Goal: Task Accomplishment & Management: Manage account settings

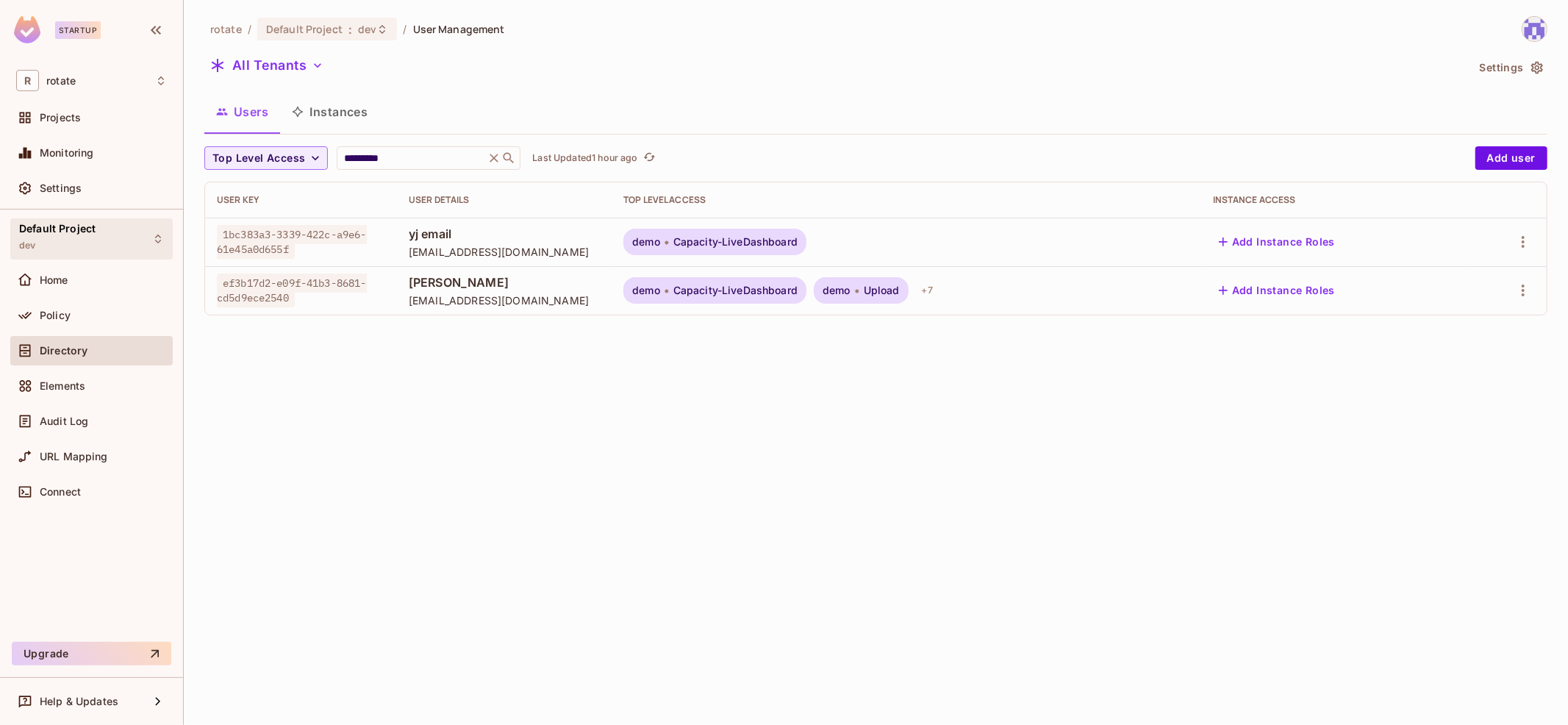
click at [144, 237] on div "Default Project dev" at bounding box center [91, 239] width 162 height 40
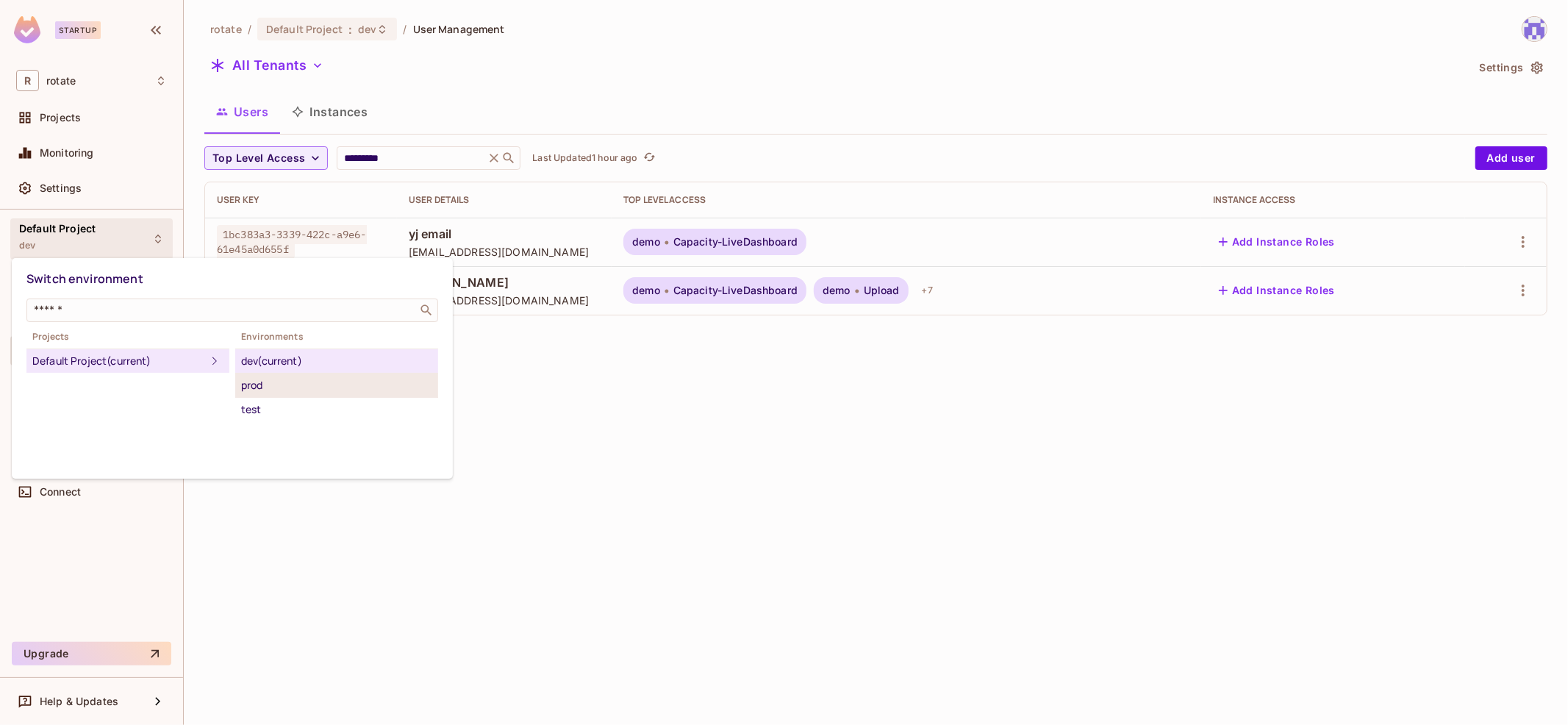
click at [351, 392] on li "prod" at bounding box center [337, 386] width 203 height 24
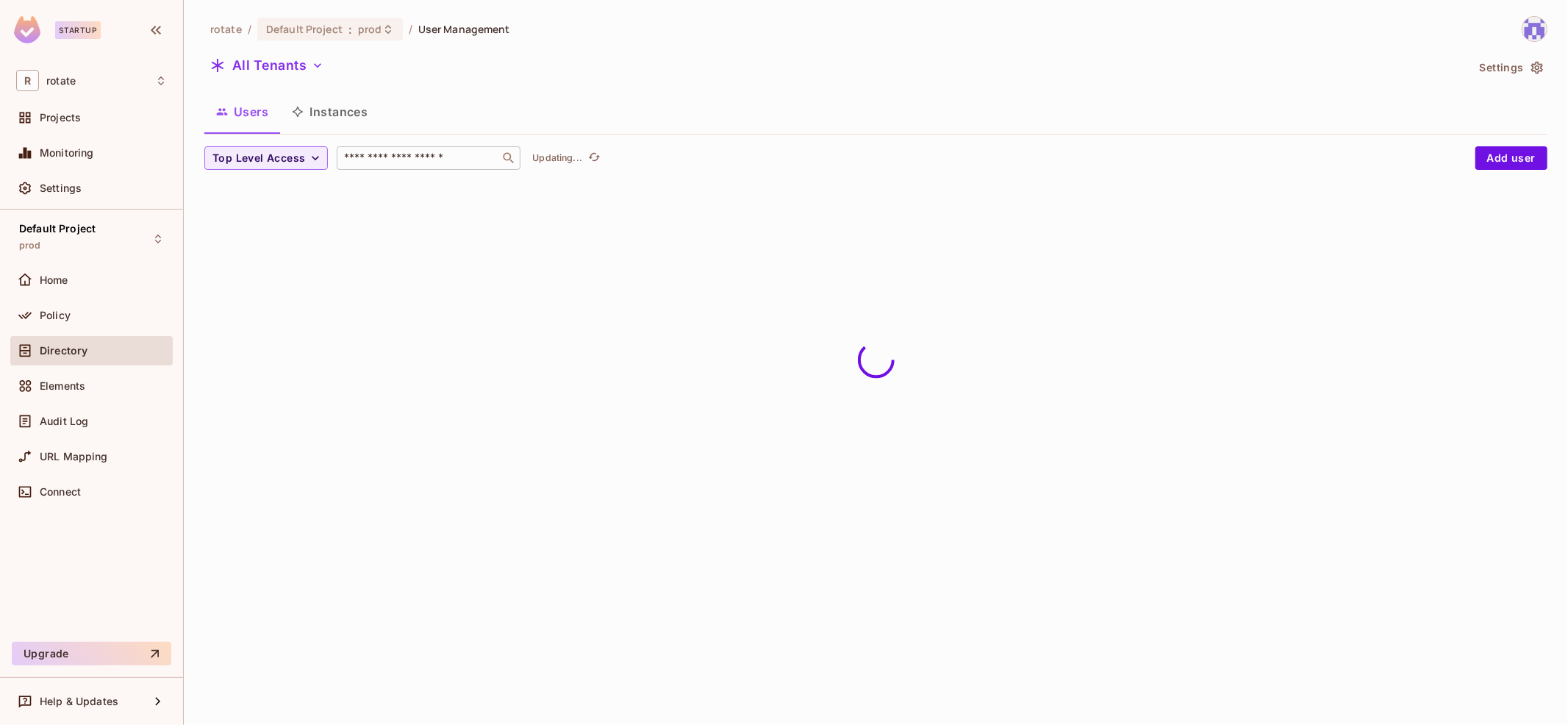
click at [428, 155] on input "text" at bounding box center [418, 158] width 155 height 15
paste input "**********"
click at [757, 128] on div "Users Instances" at bounding box center [875, 112] width 1343 height 37
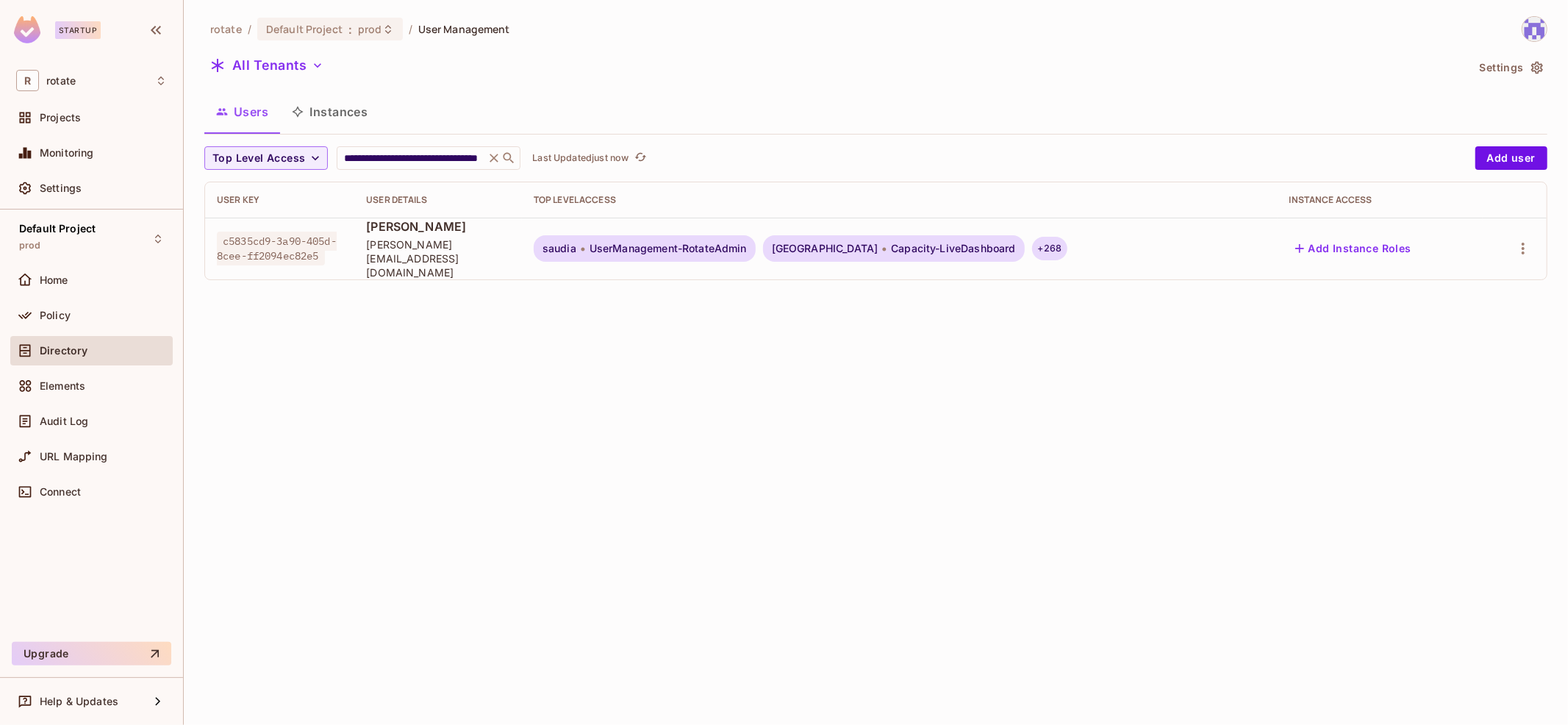
click at [1032, 242] on div "+ 268" at bounding box center [1050, 249] width 36 height 24
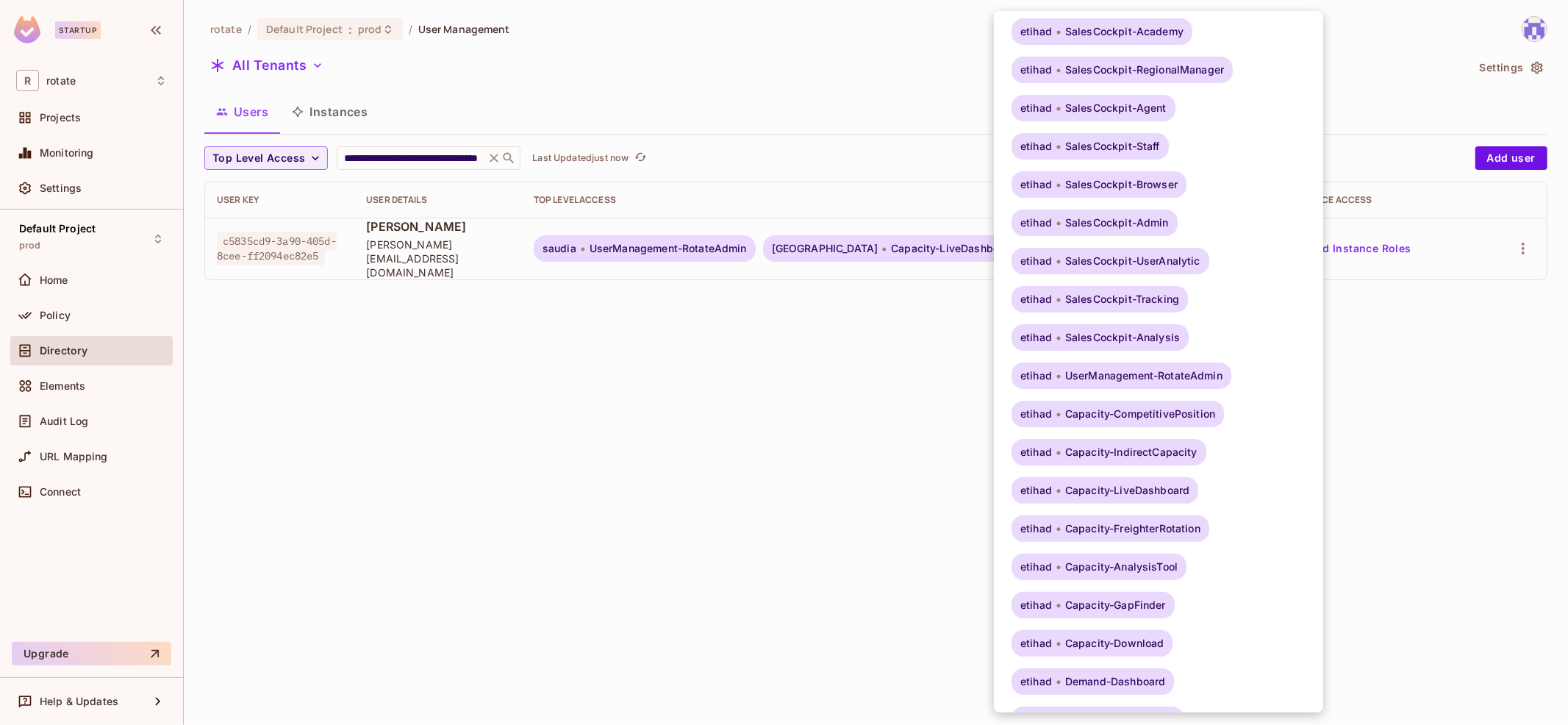
scroll to position [9568, 0]
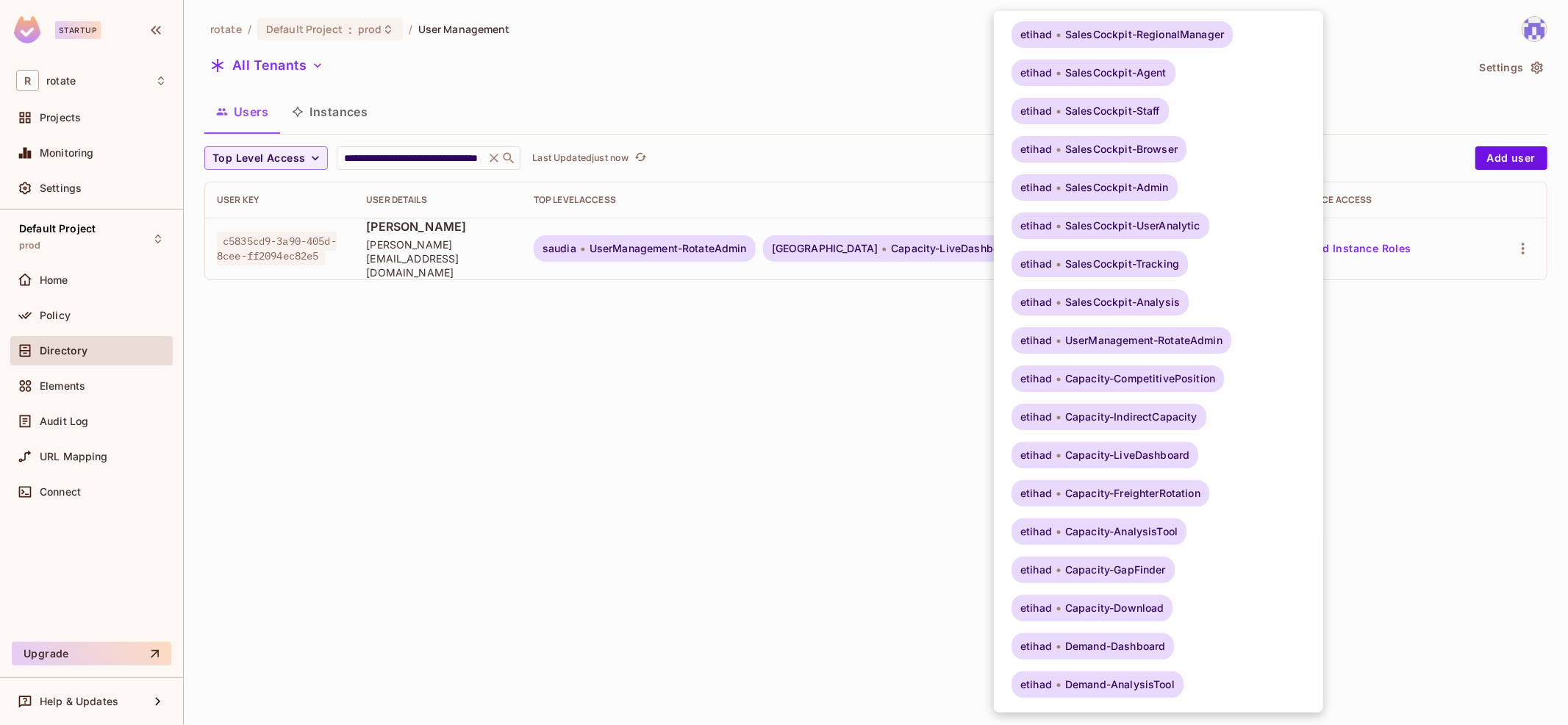
click at [740, 461] on div at bounding box center [784, 362] width 1568 height 725
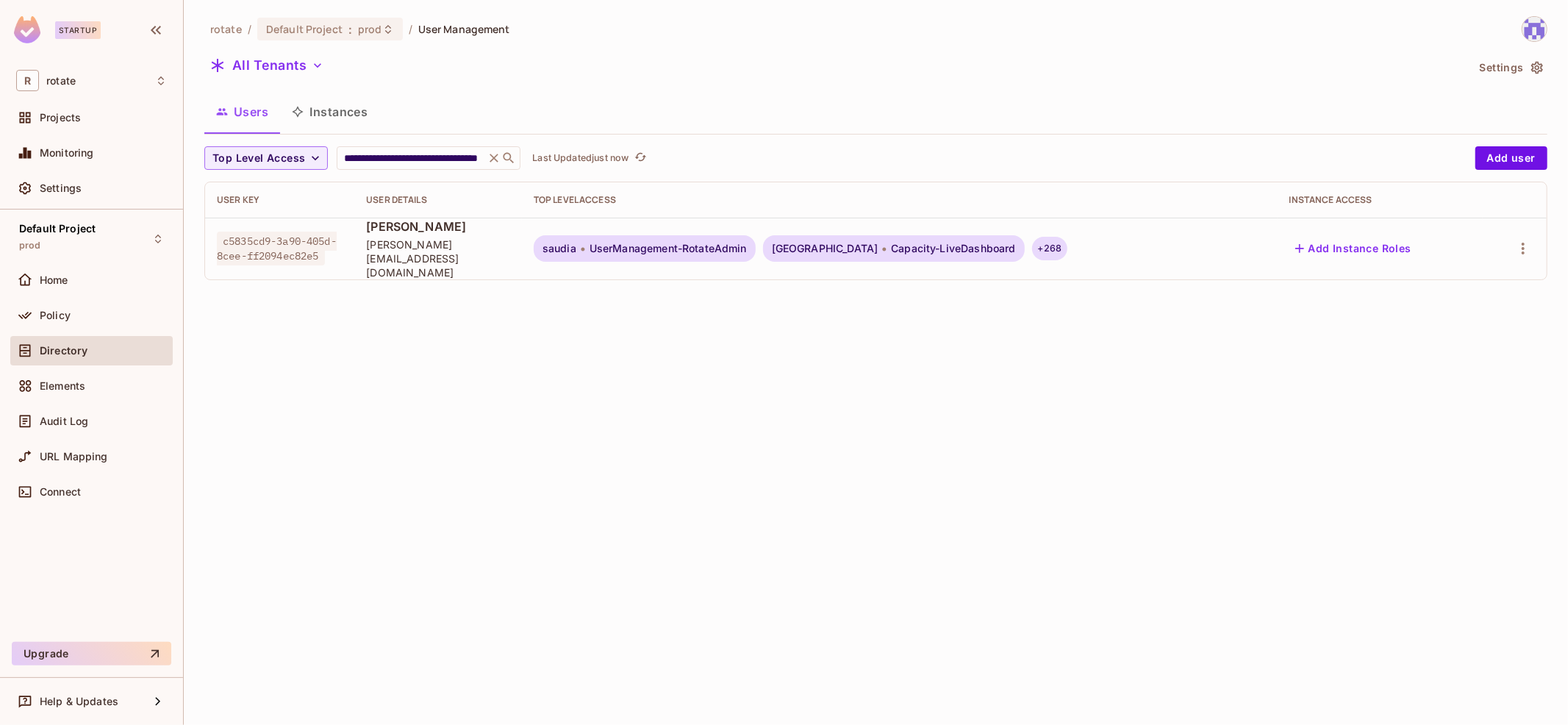
click at [1032, 243] on div "+ 268" at bounding box center [1050, 249] width 36 height 24
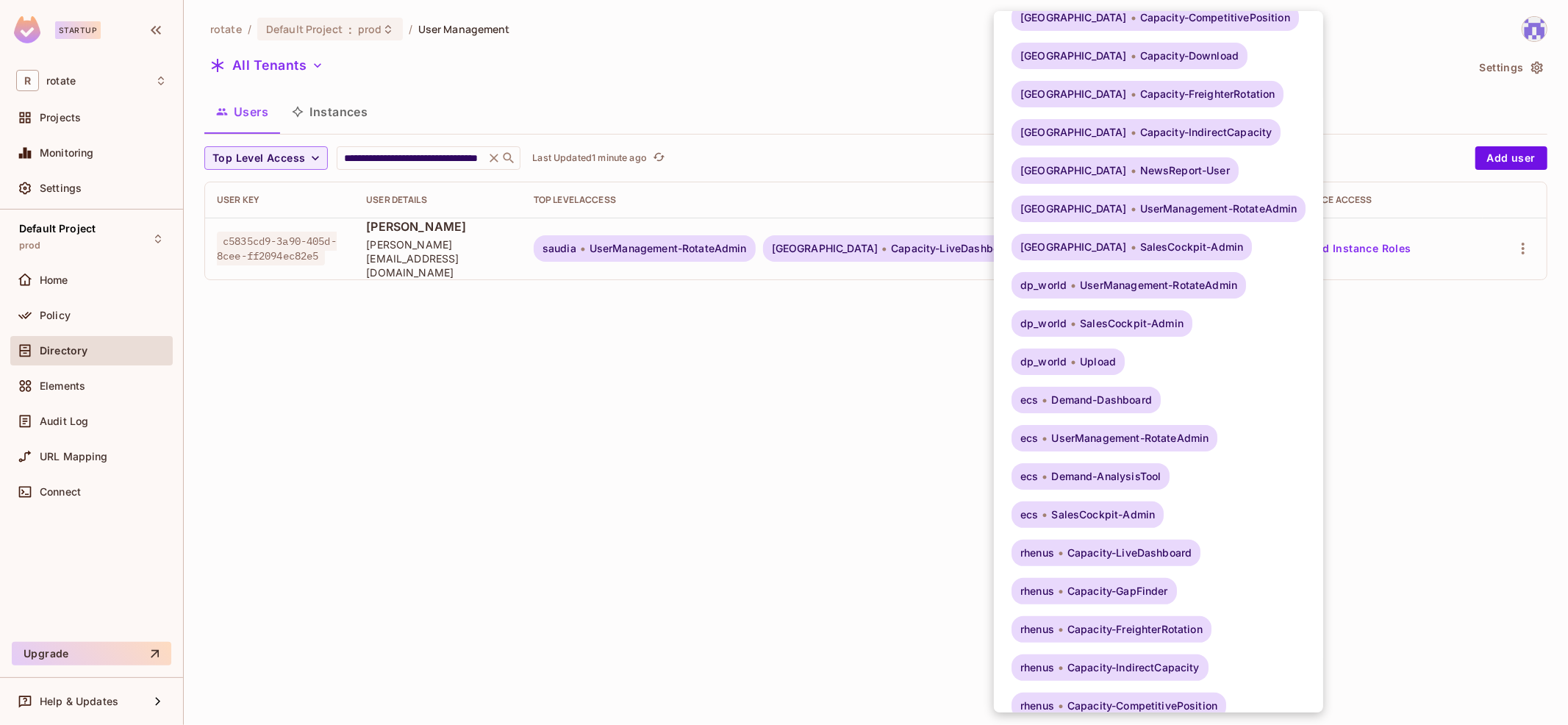
scroll to position [0, 0]
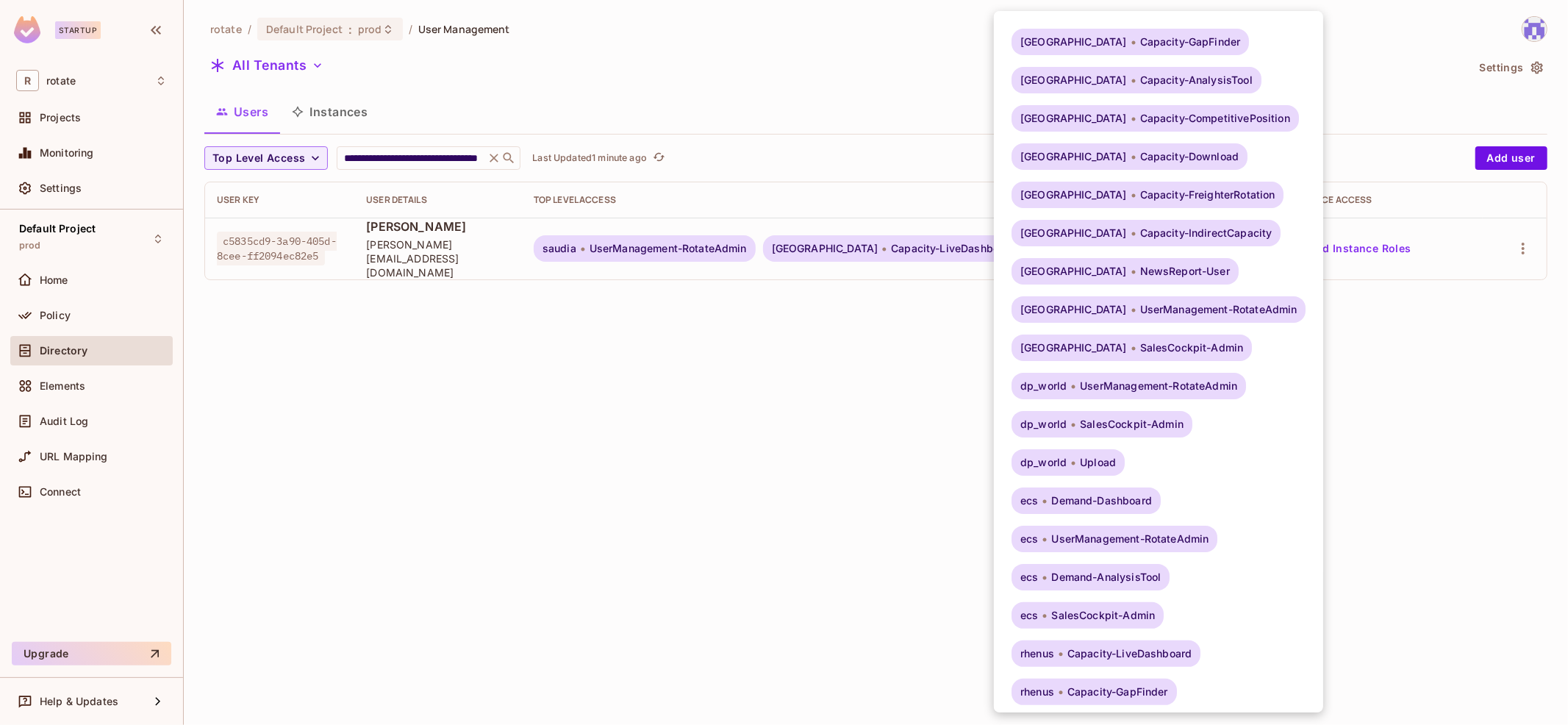
click at [758, 367] on div at bounding box center [784, 362] width 1568 height 725
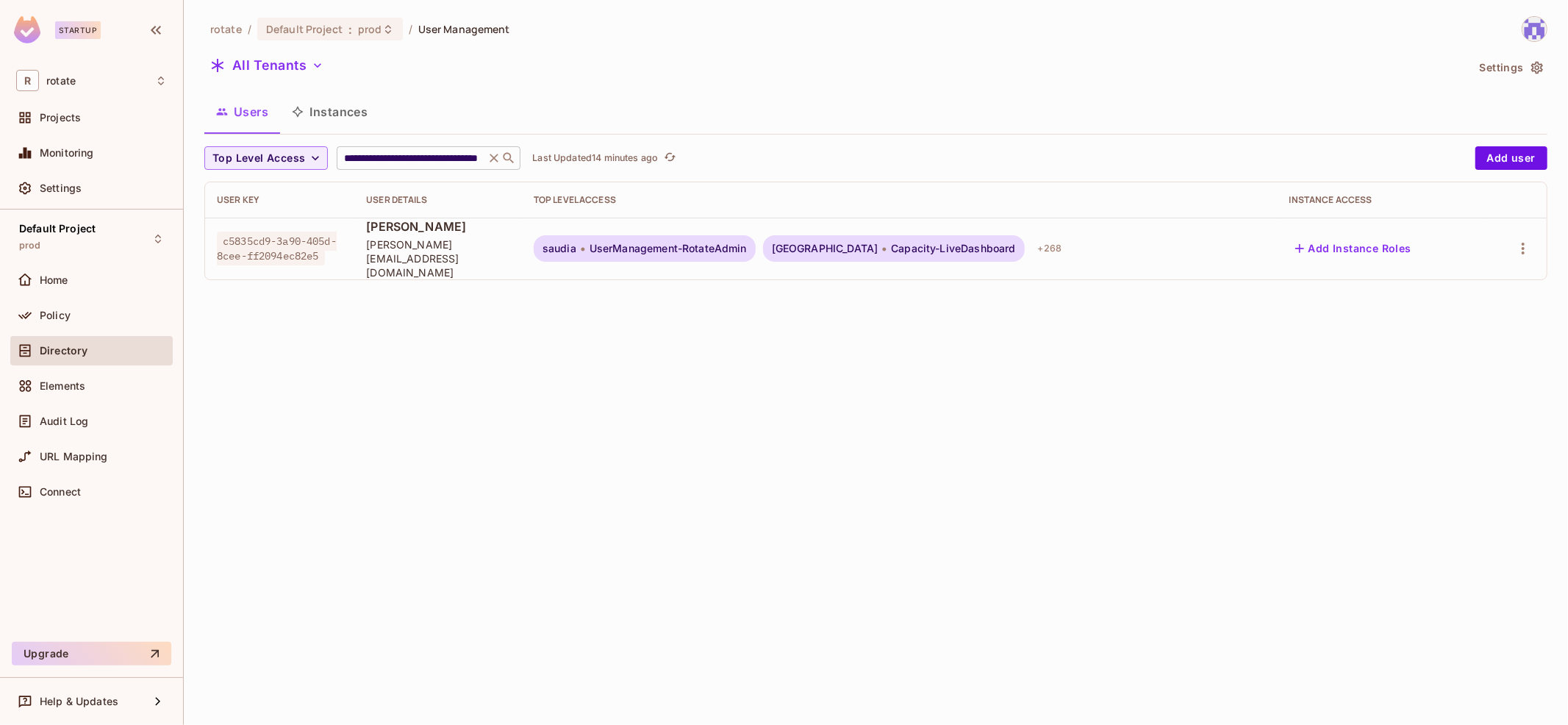
click at [440, 165] on div "**********" at bounding box center [428, 158] width 184 height 24
paste input "text"
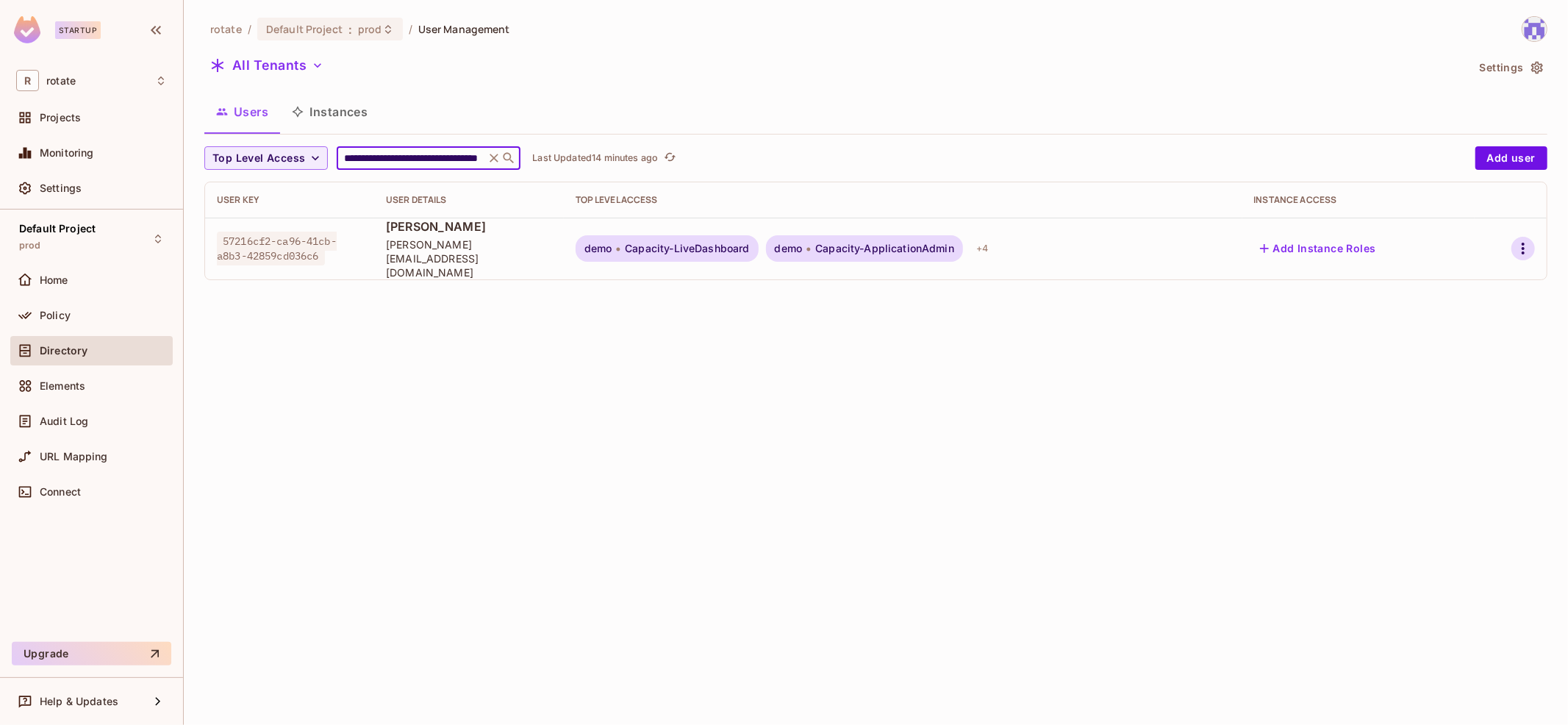
type input "**********"
click at [1517, 245] on icon "button" at bounding box center [1523, 248] width 18 height 18
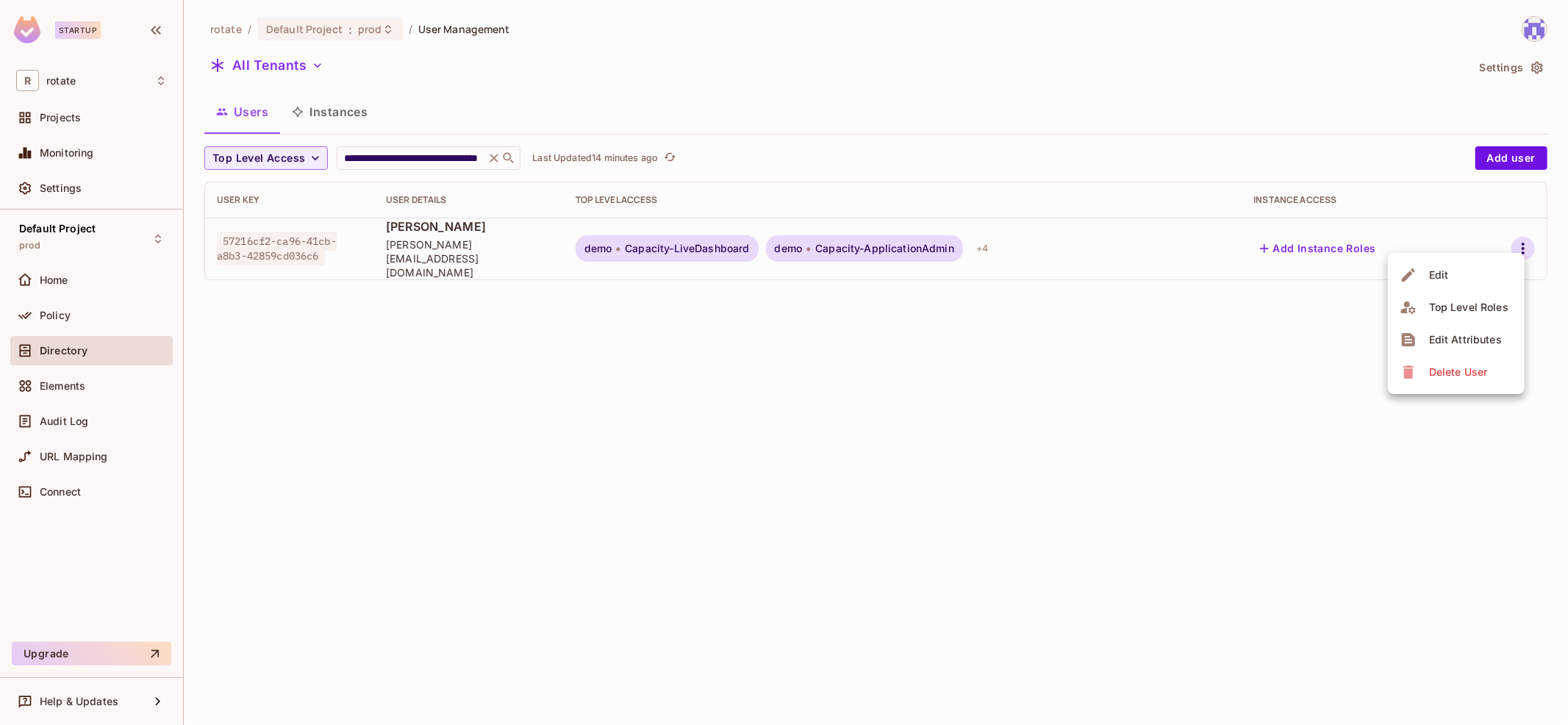
click at [1488, 316] on span "Top Level Roles" at bounding box center [1469, 307] width 88 height 24
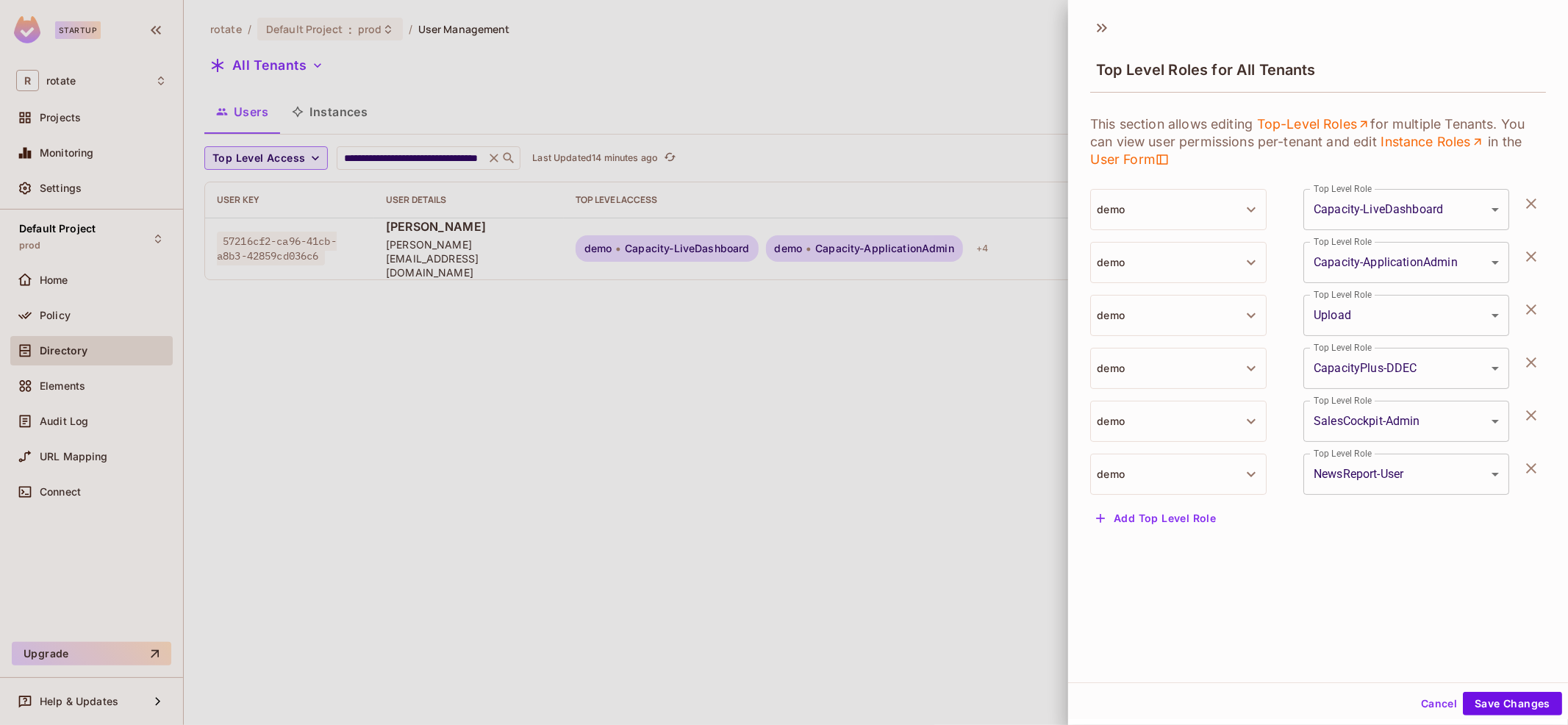
click at [827, 463] on div at bounding box center [784, 362] width 1568 height 725
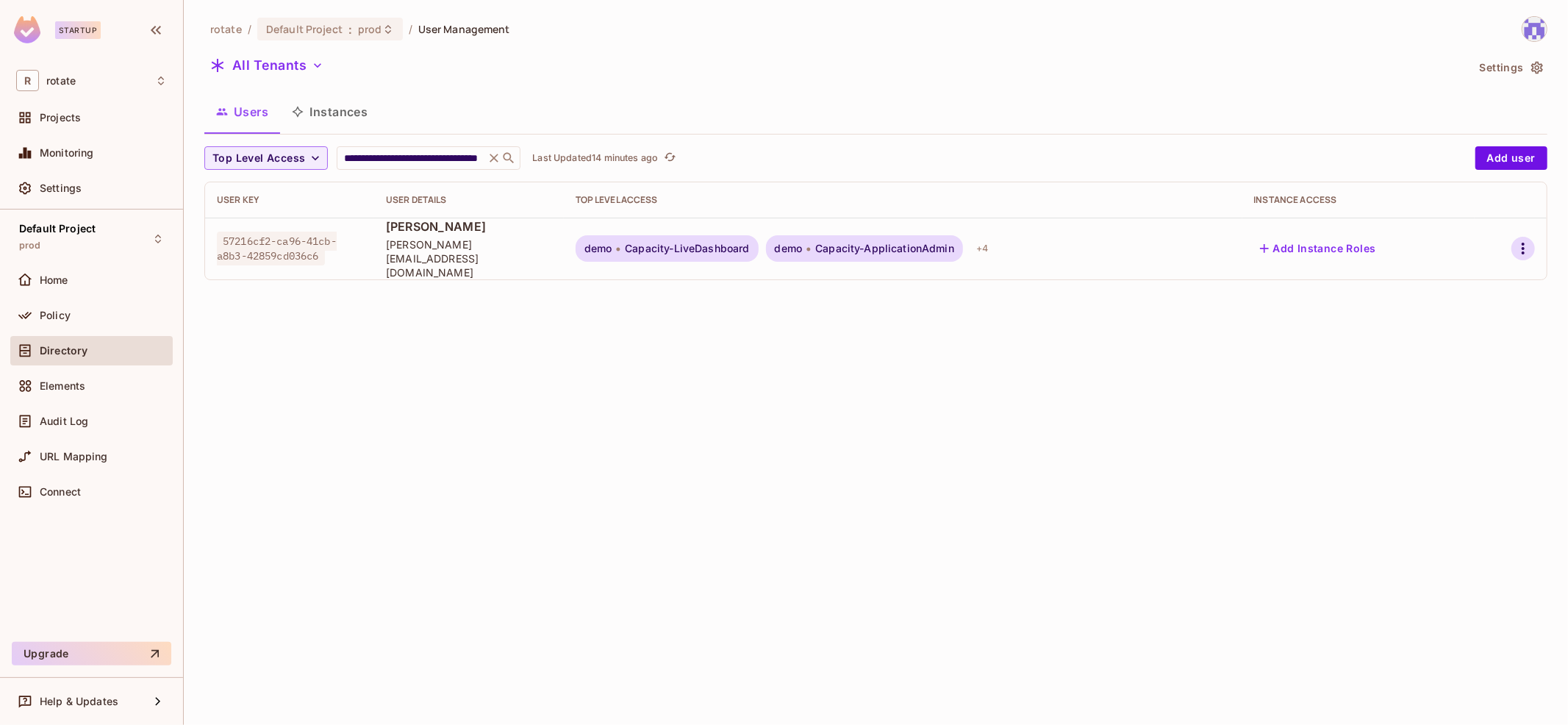
click at [1522, 249] on icon "button" at bounding box center [1523, 248] width 18 height 18
click at [1472, 334] on div "Edit Attributes" at bounding box center [1466, 340] width 73 height 15
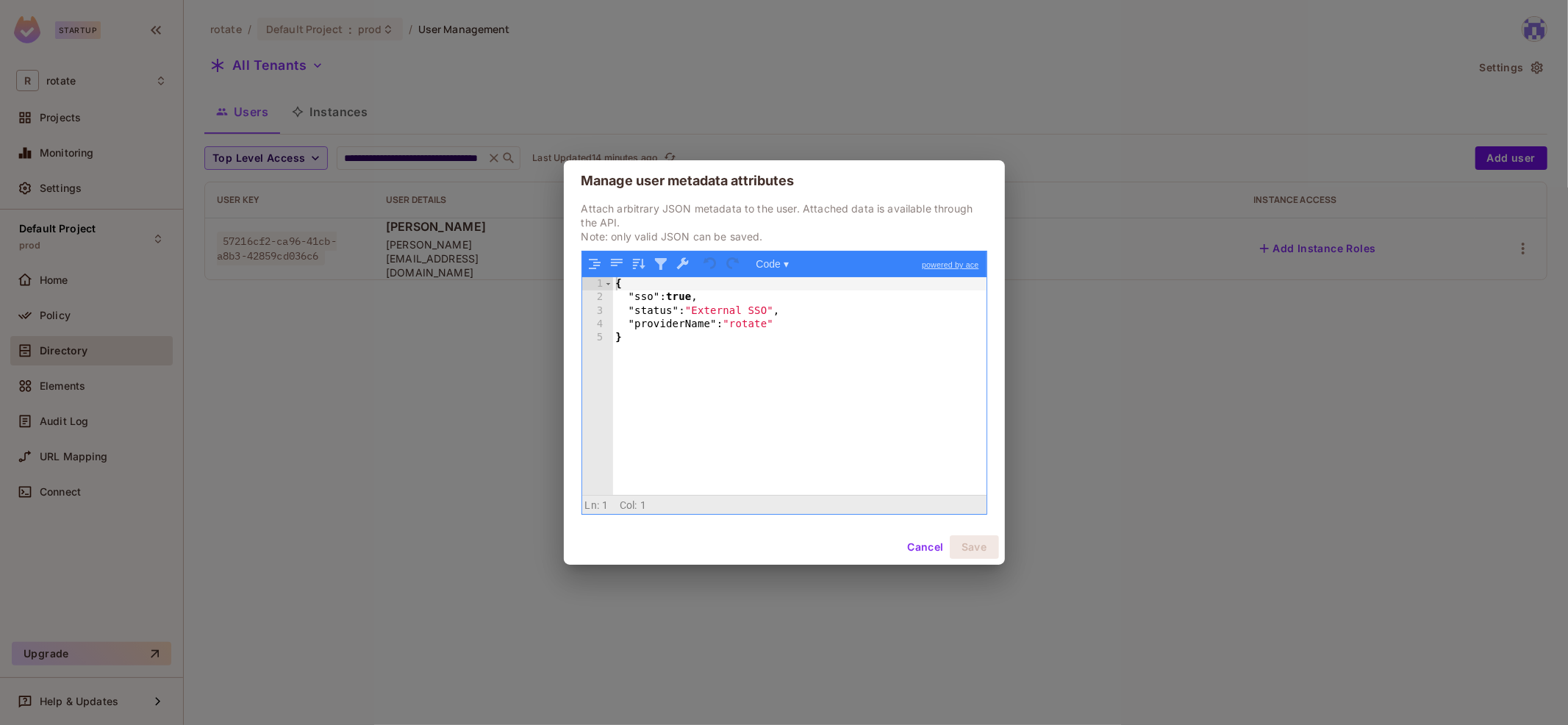
click at [926, 542] on button "Cancel" at bounding box center [925, 547] width 48 height 24
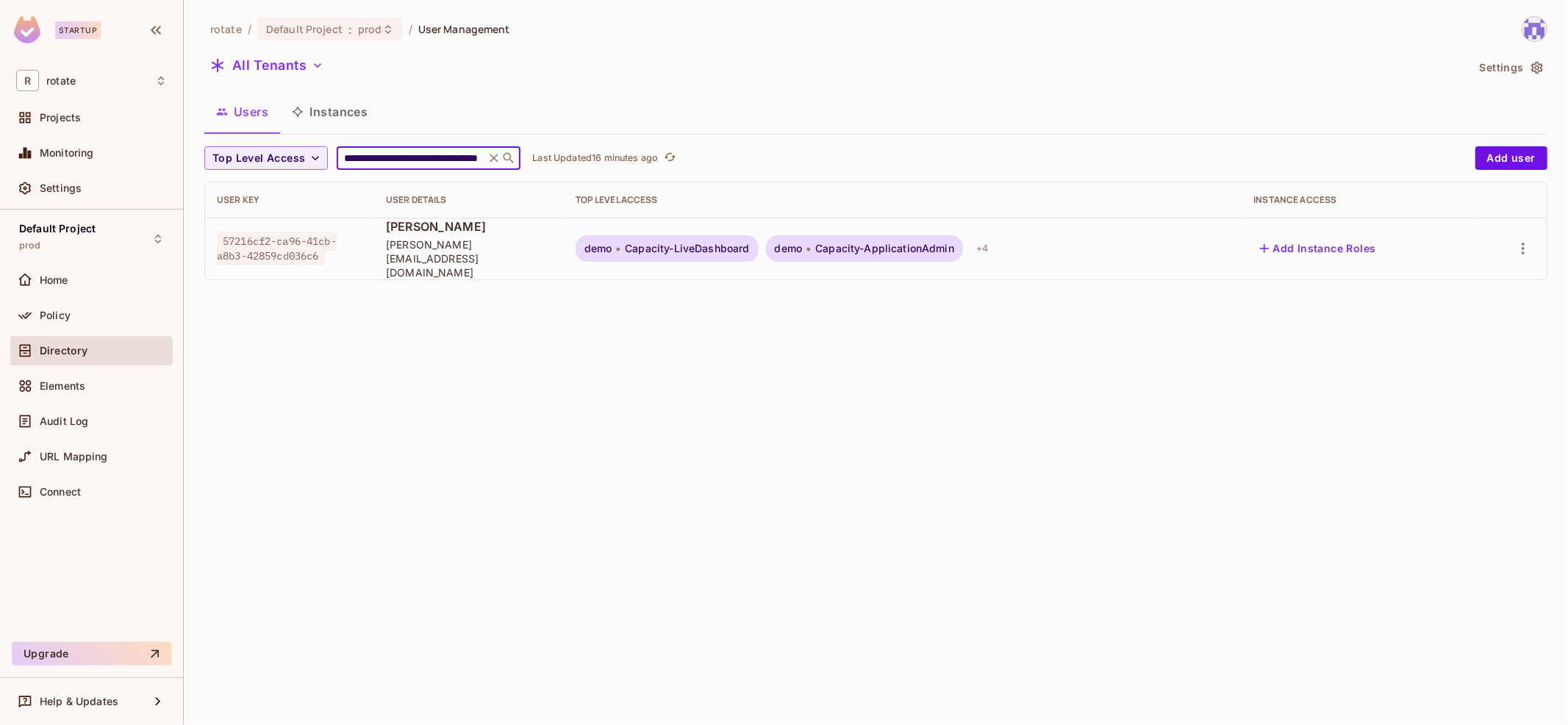
click at [426, 157] on input "**********" at bounding box center [411, 158] width 139 height 15
